Goal: Check status: Check status

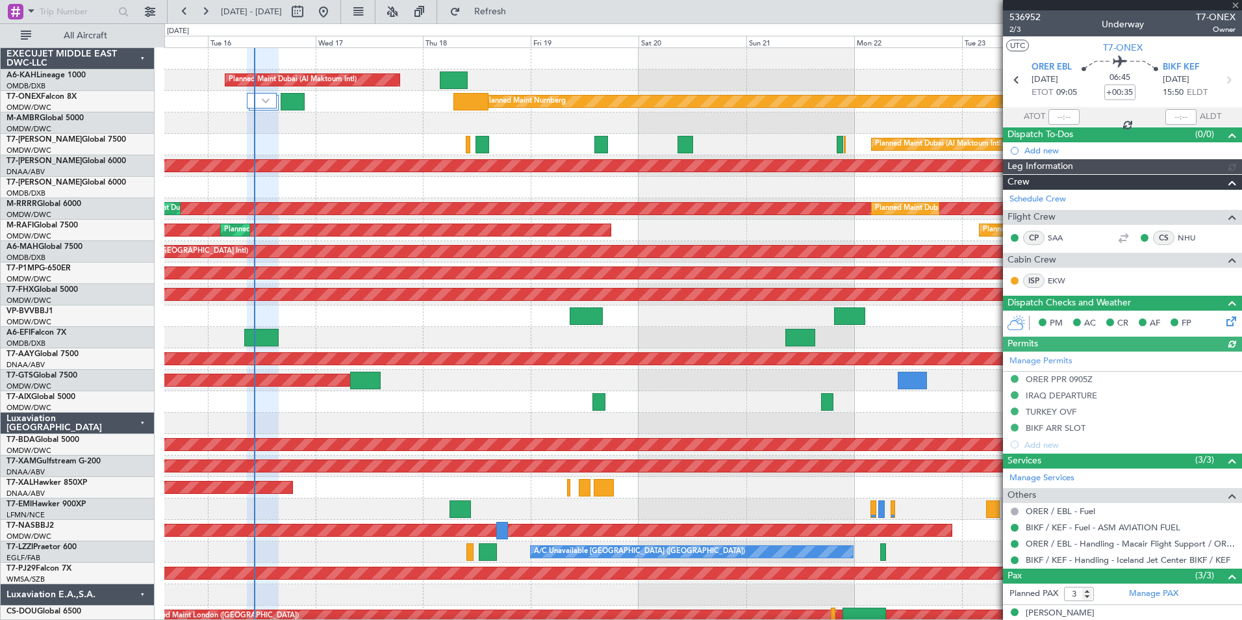
type input "[PERSON_NAME] ([PERSON_NAME])"
type input "7310"
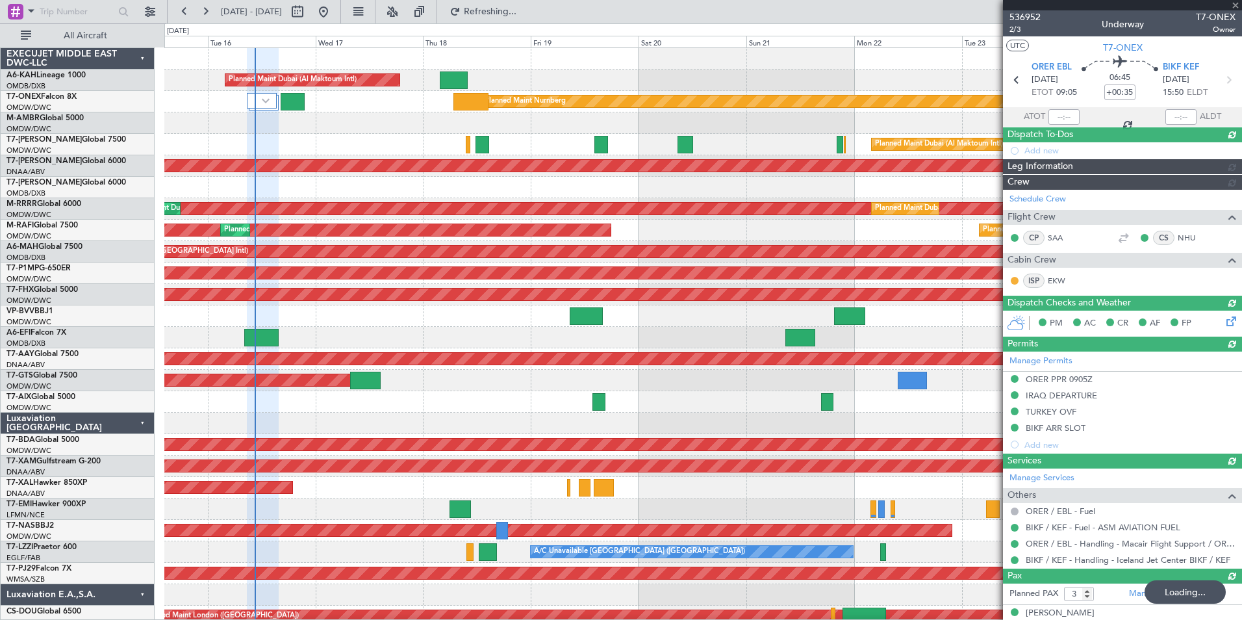
type input "10:17"
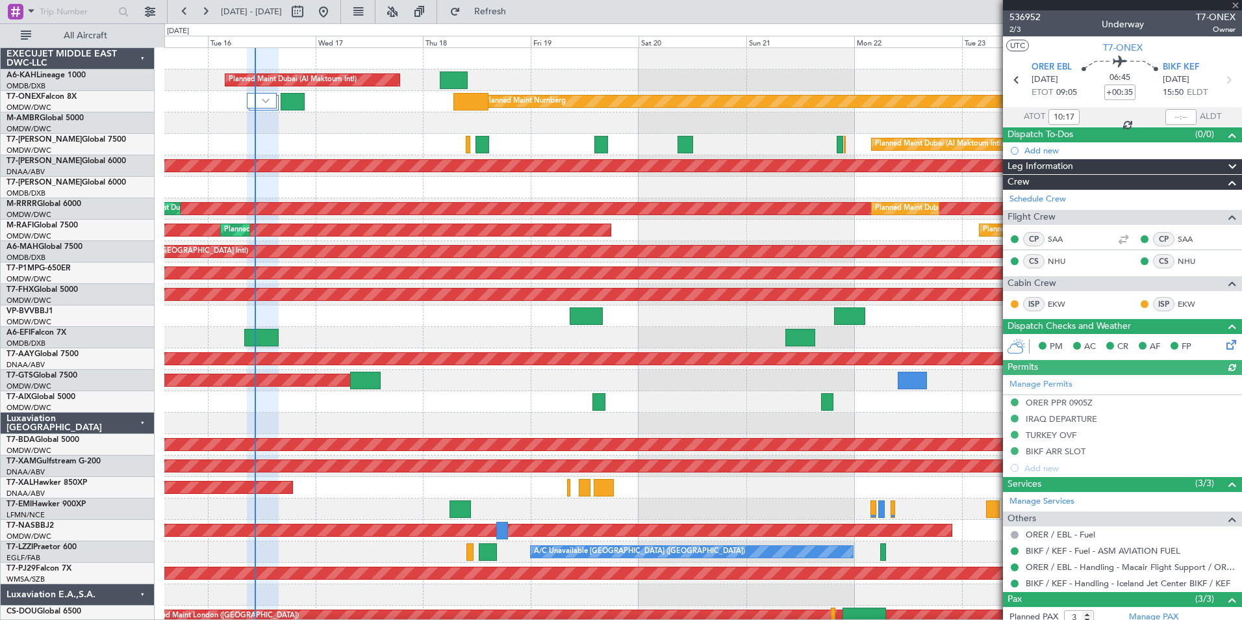
type input "[PERSON_NAME] ([PERSON_NAME])"
type input "7310"
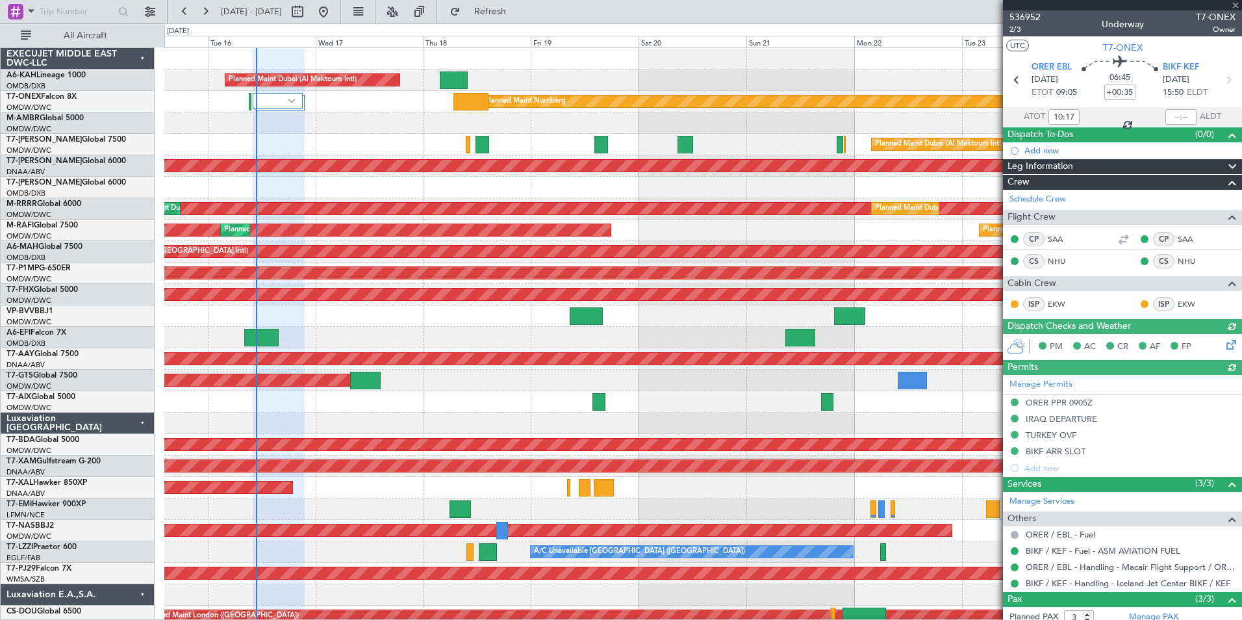
type input "[PERSON_NAME] ([PERSON_NAME])"
type input "7310"
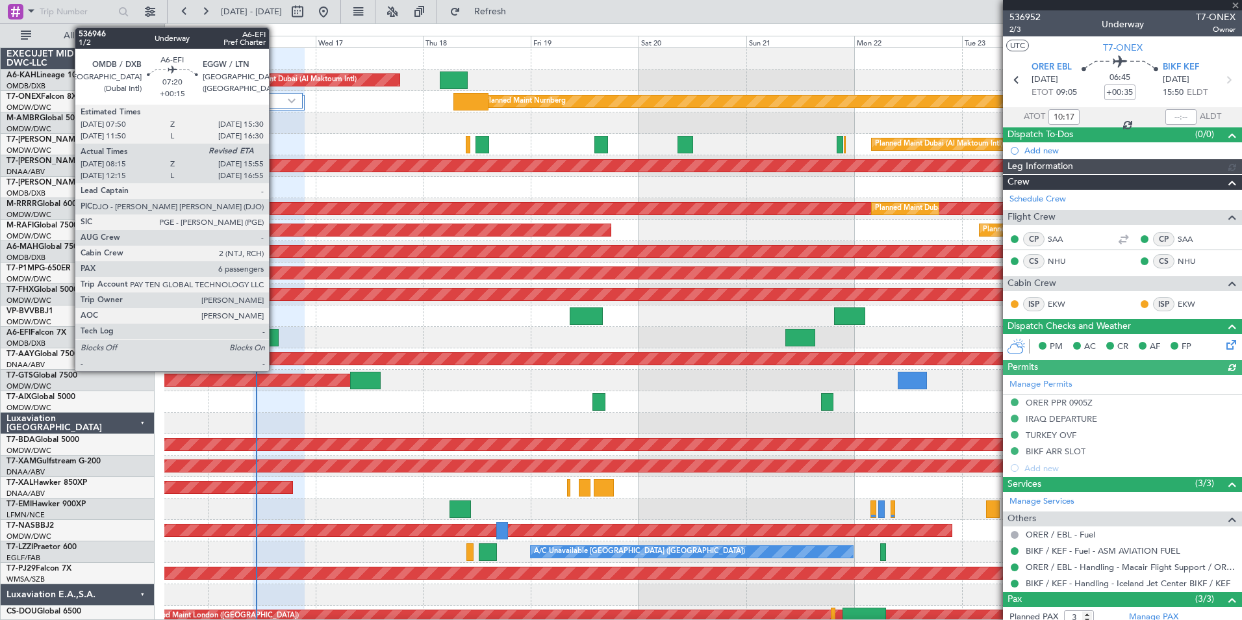
type input "[PERSON_NAME] ([PERSON_NAME])"
type input "7310"
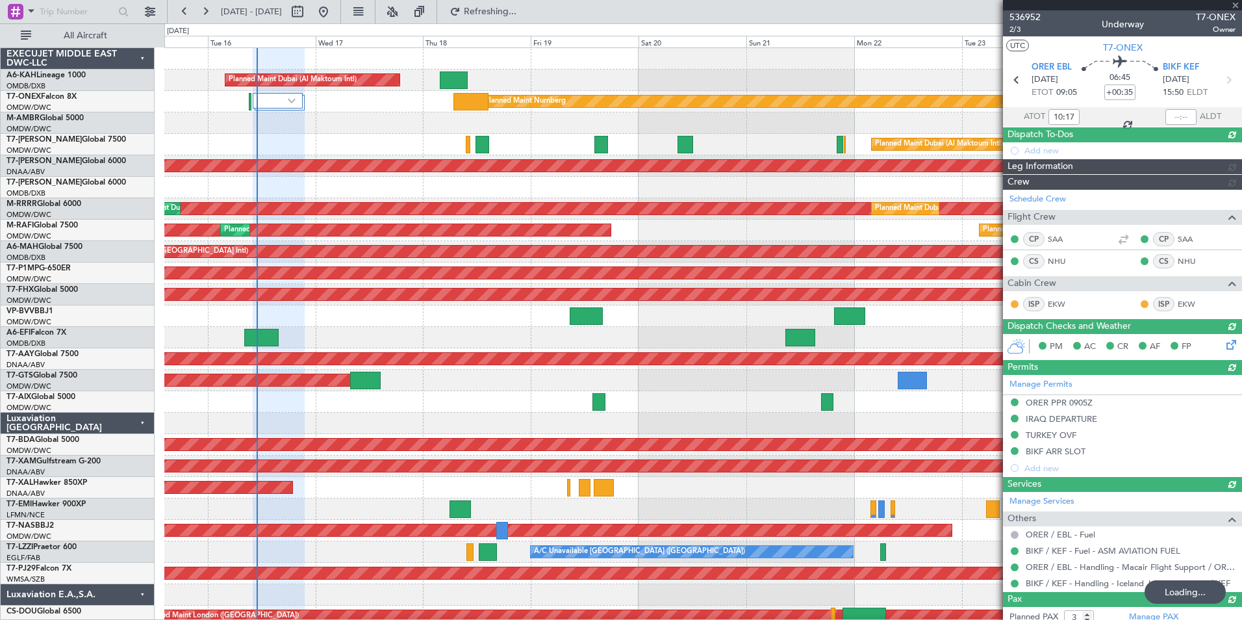
type input "[PERSON_NAME] ([PERSON_NAME])"
type input "7310"
